Goal: Task Accomplishment & Management: Manage account settings

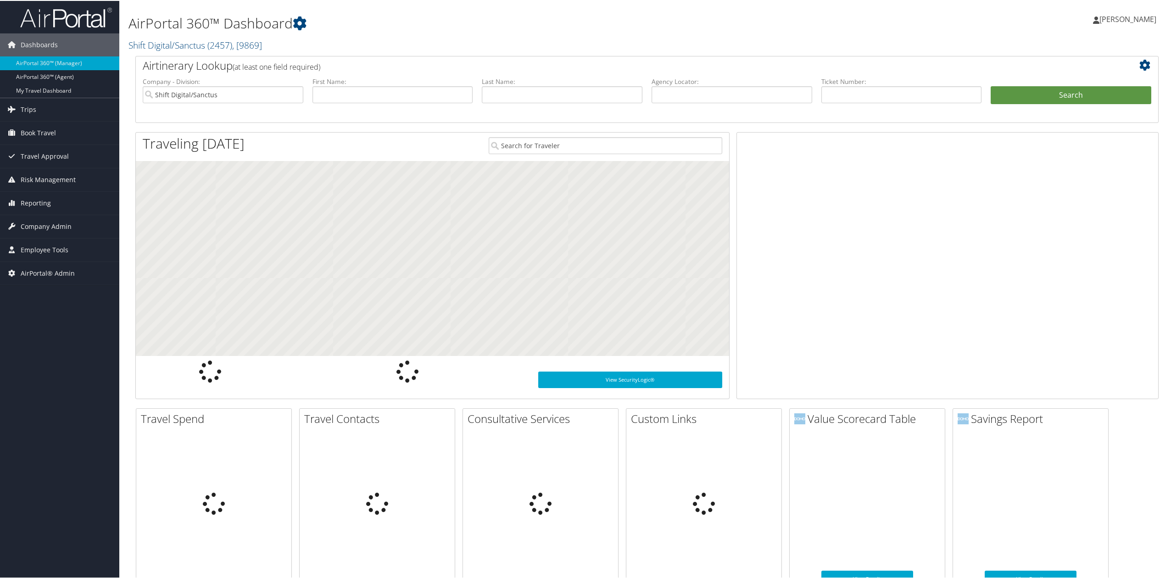
click at [172, 43] on link "Shift Digital/Sanctus ( 2457 ) , [ 9869 ]" at bounding box center [196, 44] width 134 height 12
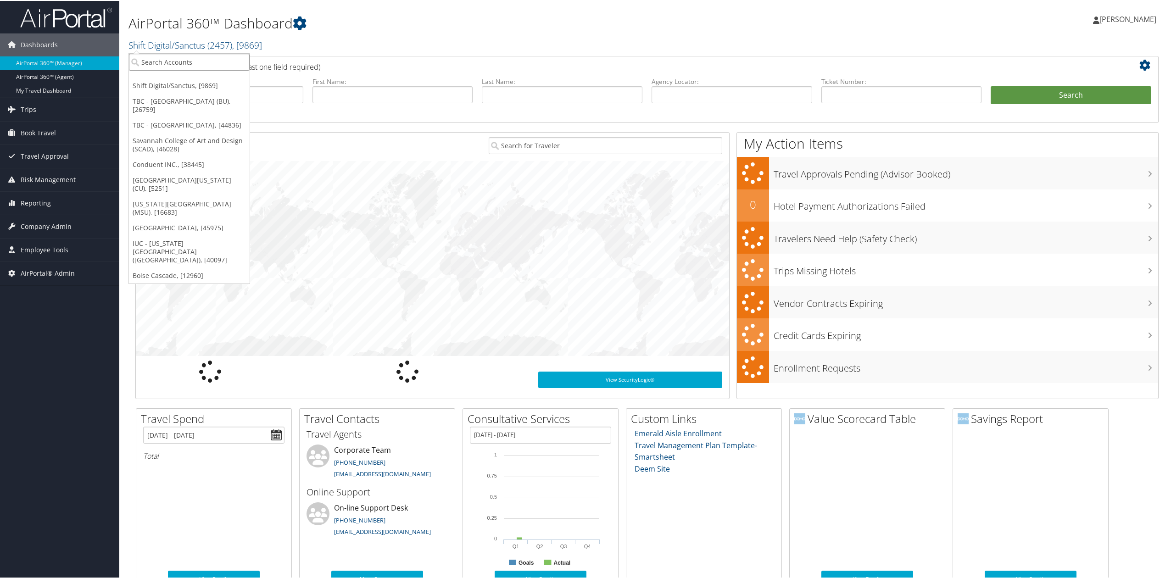
click at [173, 67] on input "search" at bounding box center [189, 61] width 121 height 17
type input "kent state"
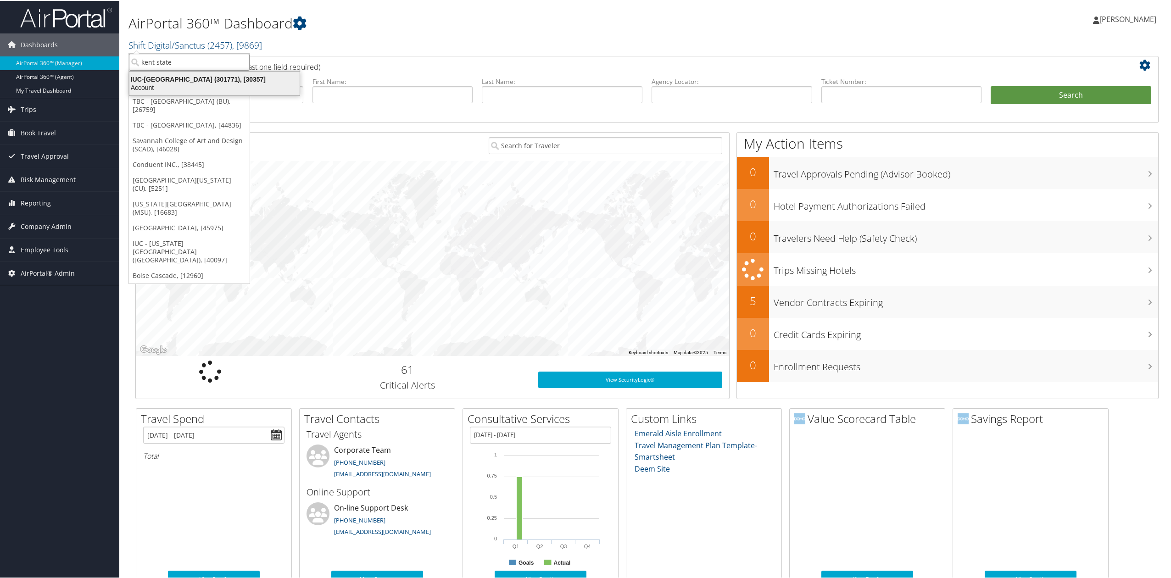
click at [163, 89] on div "Account" at bounding box center [214, 87] width 181 height 8
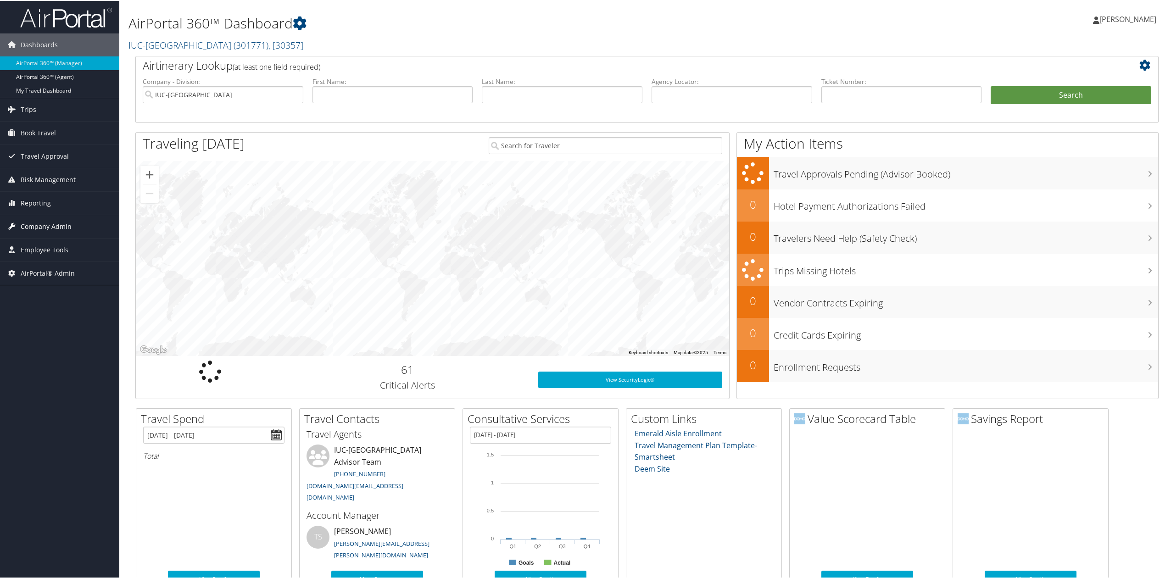
click at [97, 220] on link "Company Admin" at bounding box center [59, 225] width 119 height 23
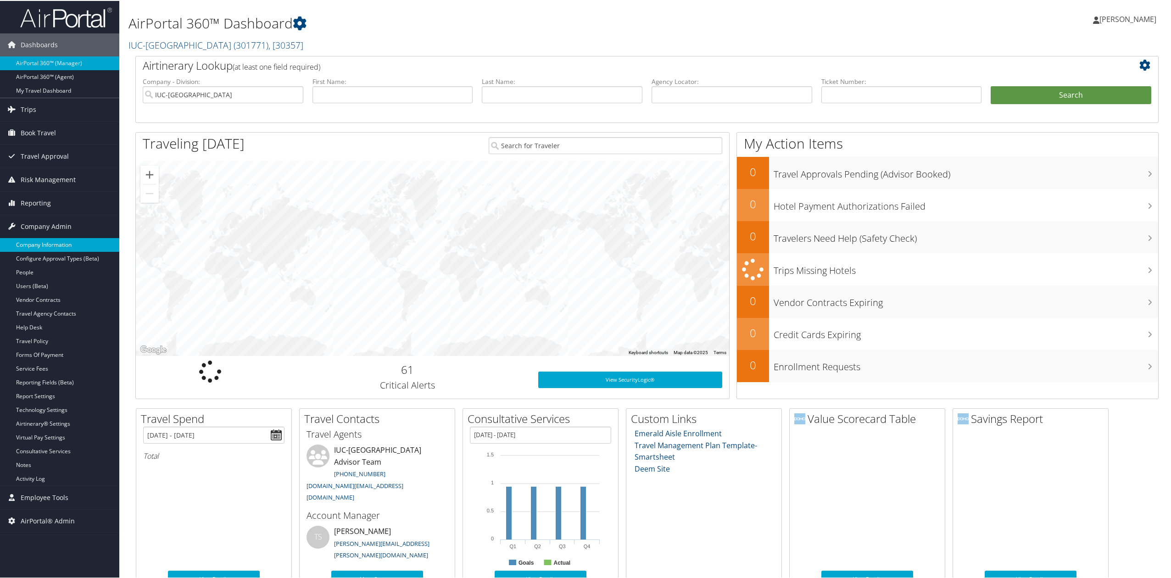
click at [65, 246] on link "Company Information" at bounding box center [59, 244] width 119 height 14
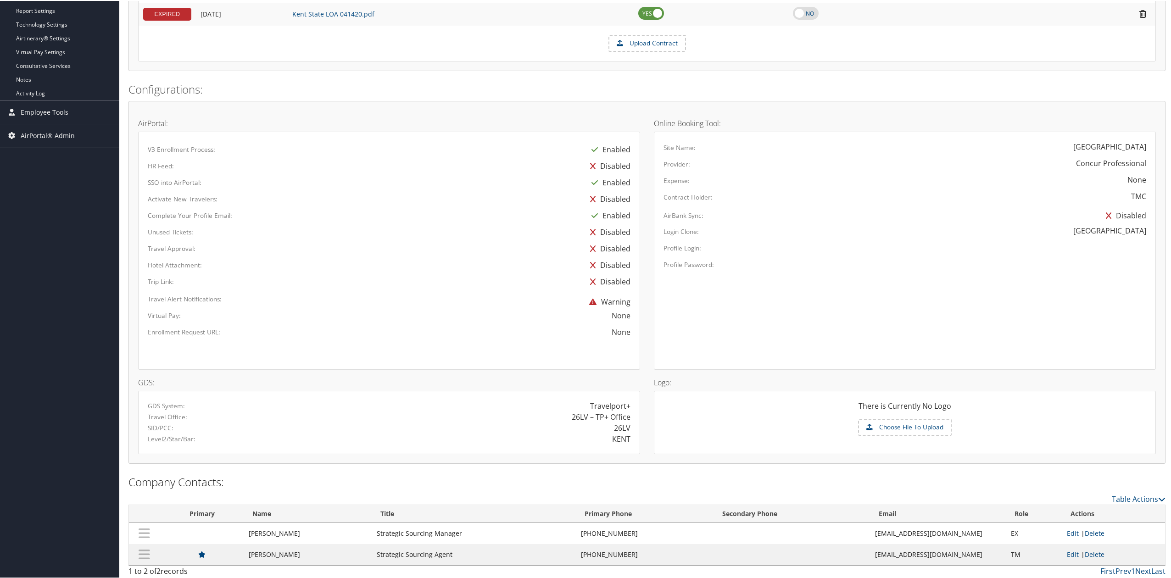
scroll to position [349, 0]
drag, startPoint x: 870, startPoint y: 553, endPoint x: 943, endPoint y: 548, distance: 72.7
click at [943, 548] on td "mtaylo5@kent.edu" at bounding box center [939, 551] width 136 height 21
copy td "mtaylo5@kent.edu"
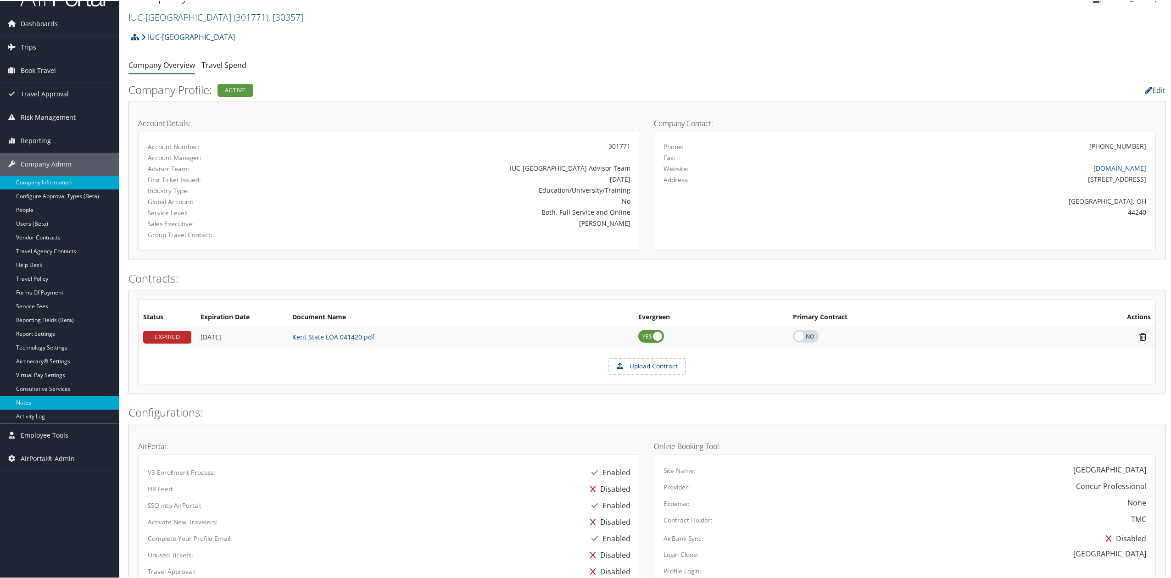
scroll to position [0, 0]
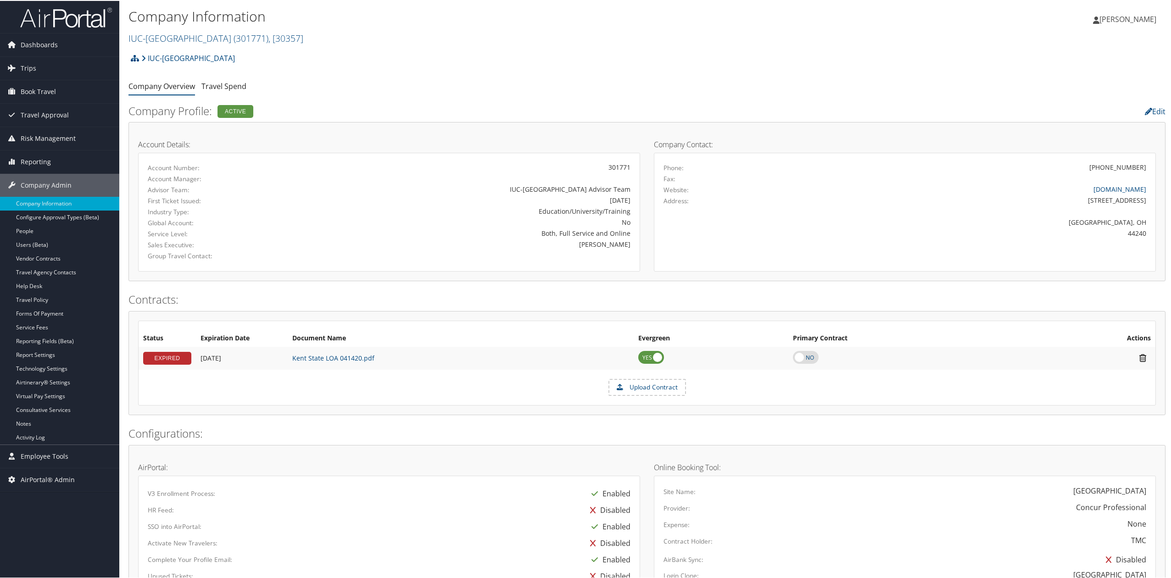
drag, startPoint x: 188, startPoint y: 45, endPoint x: 203, endPoint y: 48, distance: 15.5
click at [188, 45] on div "Company Information IUC-Kent State University ( 301771 ) , [ 30357 ] IUC-Kent S…" at bounding box center [475, 27] width 692 height 44
click at [223, 37] on link "IUC-Kent State University ( 301771 ) , [ 30357 ]" at bounding box center [216, 37] width 175 height 12
click at [175, 134] on link "TBC - [GEOGRAPHIC_DATA], [44836]" at bounding box center [189, 133] width 121 height 16
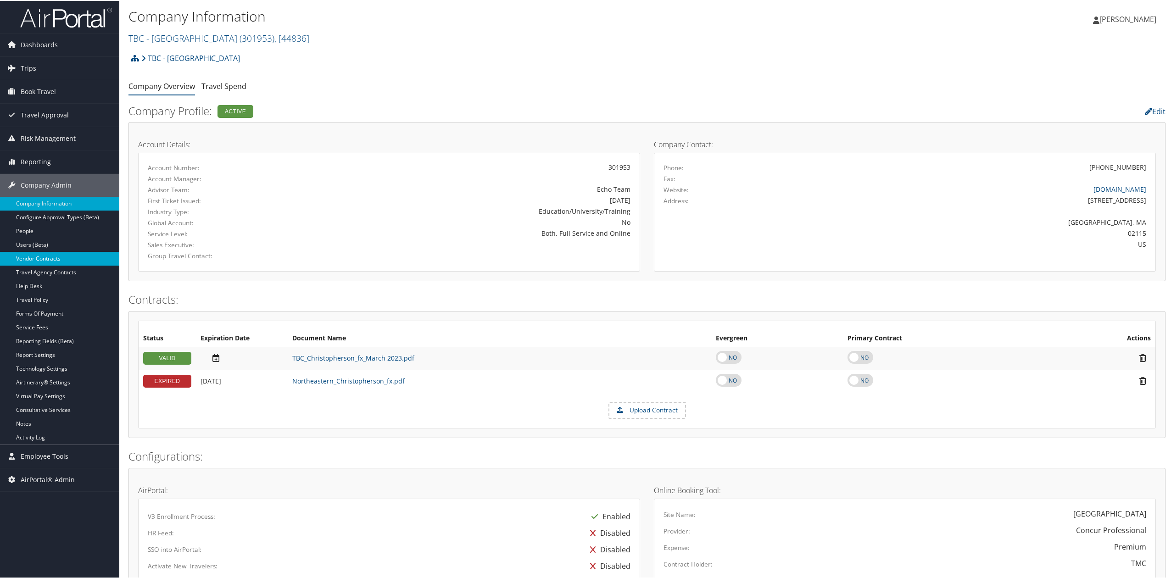
click at [48, 255] on link "Vendor Contracts" at bounding box center [59, 258] width 119 height 14
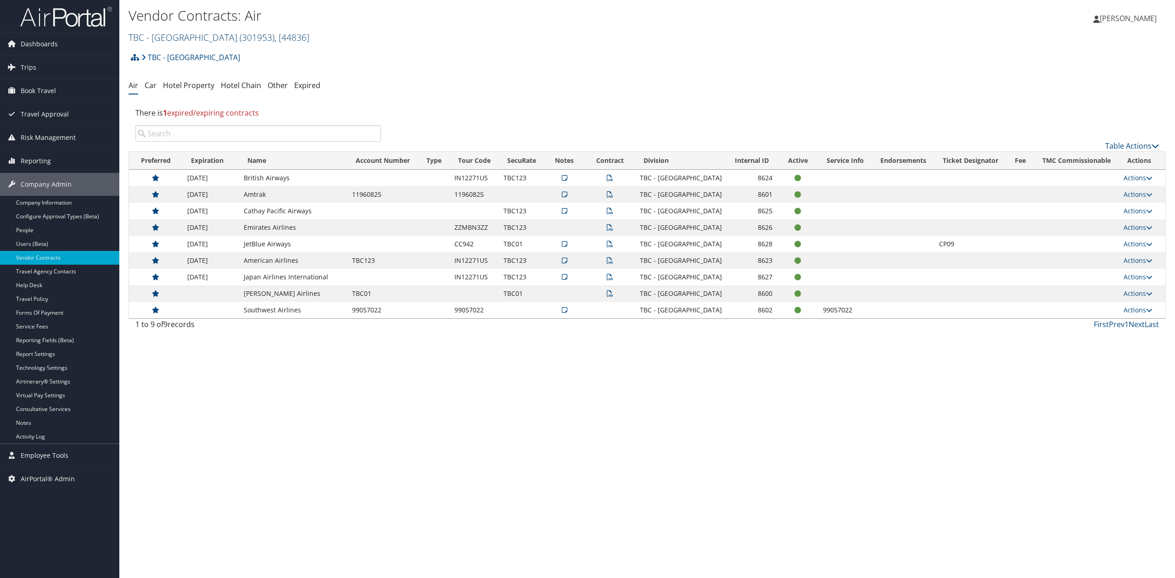
click at [175, 35] on link "TBC - [GEOGRAPHIC_DATA] ( 301953 ) , [ 44836 ]" at bounding box center [219, 37] width 181 height 12
click at [169, 55] on input "search" at bounding box center [189, 54] width 121 height 17
type input "colgate"
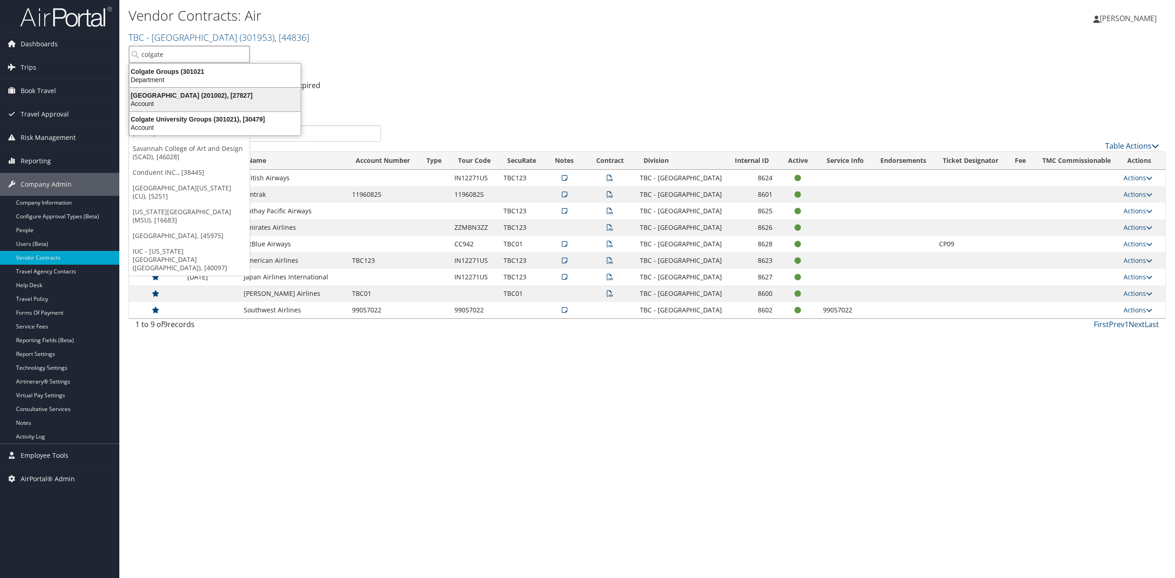
click at [164, 98] on div "[GEOGRAPHIC_DATA] (201002), [27827]" at bounding box center [215, 95] width 182 height 8
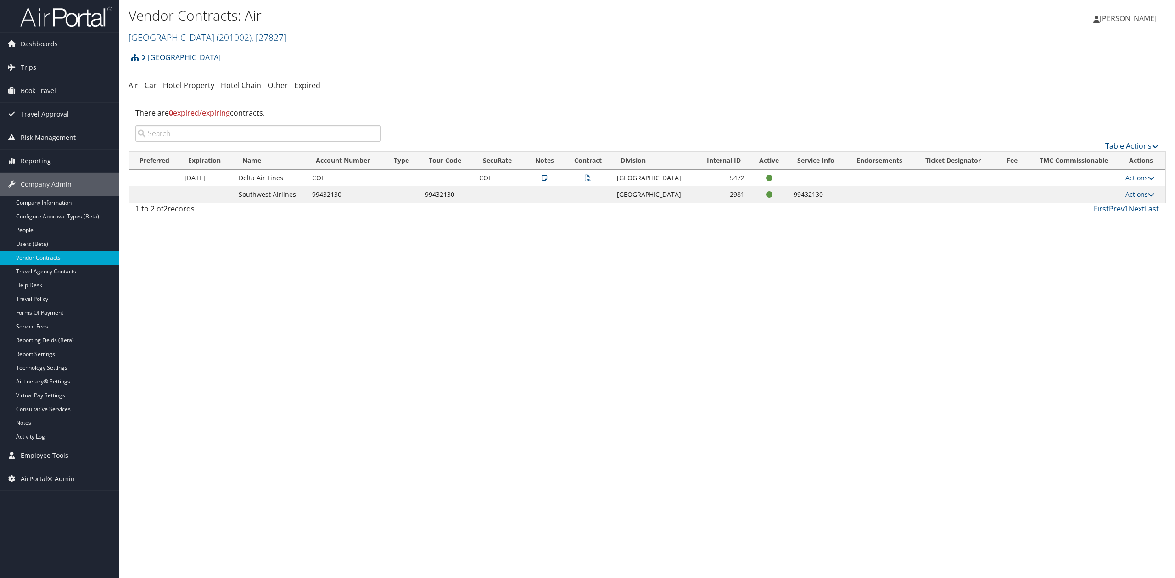
click at [382, 326] on div "Vendor Contracts: Air Colgate University ( 201002 ) , [ 27827 ] Colgate Univers…" at bounding box center [647, 289] width 1056 height 578
drag, startPoint x: 432, startPoint y: 419, endPoint x: 904, endPoint y: 154, distance: 541.1
click at [437, 417] on div "Vendor Contracts: Air Colgate University ( 201002 ) , [ 27827 ] Colgate Univers…" at bounding box center [647, 289] width 1056 height 578
click at [78, 360] on link "Report Settings" at bounding box center [59, 354] width 119 height 14
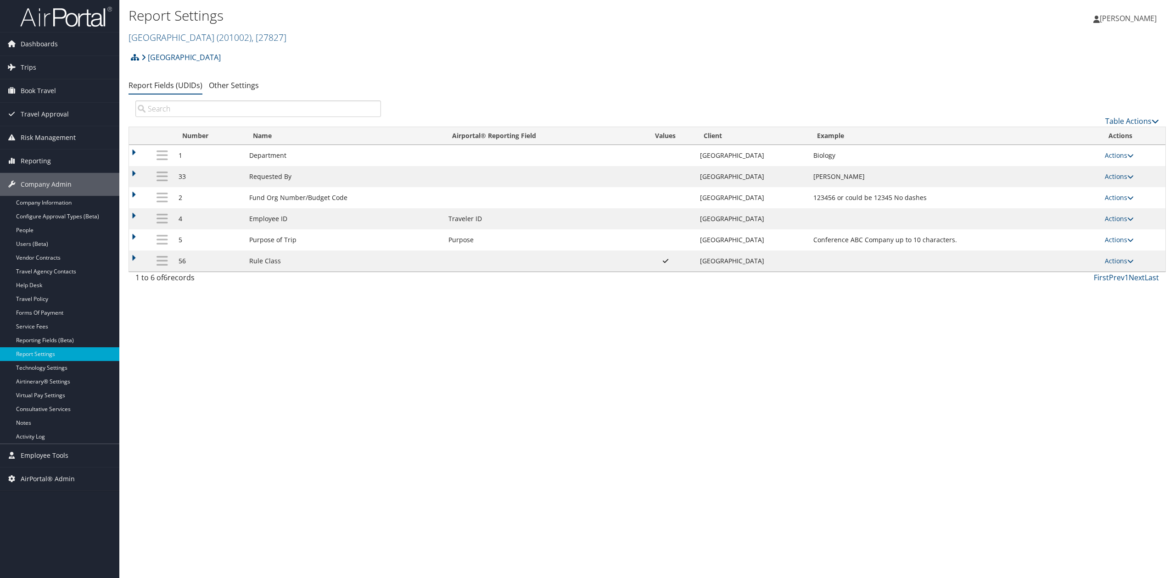
click at [199, 372] on div "Report Settings [GEOGRAPHIC_DATA] ( 201002 ) , [ 27827 ] [GEOGRAPHIC_DATA] TBC …" at bounding box center [647, 289] width 1056 height 578
click at [146, 344] on div "Report Settings [GEOGRAPHIC_DATA] ( 201002 ) , [ 27827 ] [GEOGRAPHIC_DATA] TBC …" at bounding box center [647, 289] width 1056 height 578
click at [68, 164] on link "Reporting" at bounding box center [59, 161] width 119 height 23
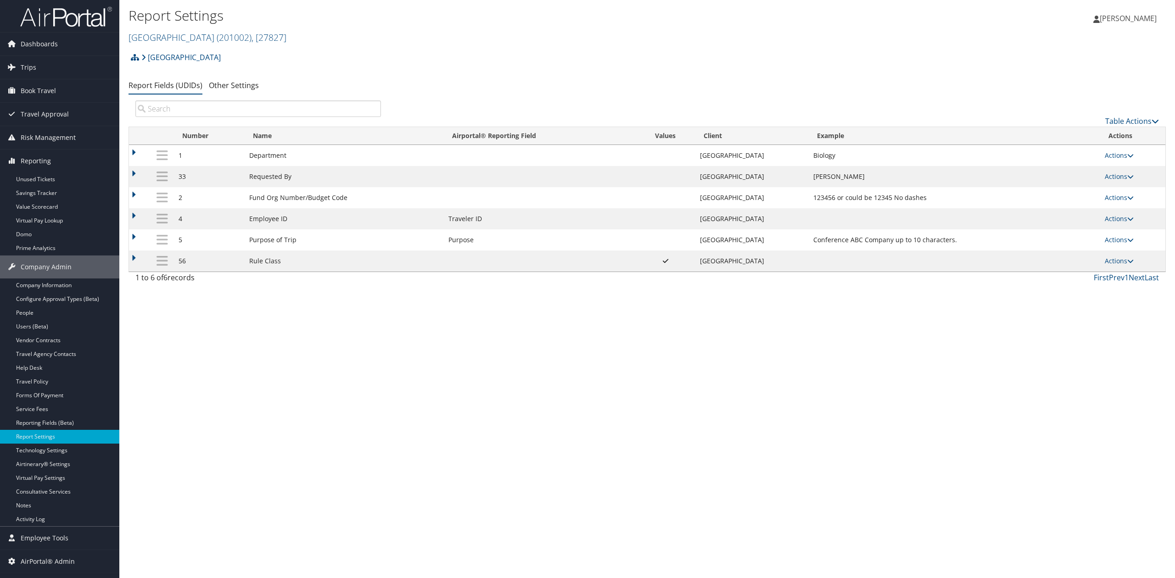
click at [487, 463] on div "Report Settings [GEOGRAPHIC_DATA] ( 201002 ) , [ 27827 ] [GEOGRAPHIC_DATA] TBC …" at bounding box center [647, 289] width 1056 height 578
